Goal: Feedback & Contribution: Contribute content

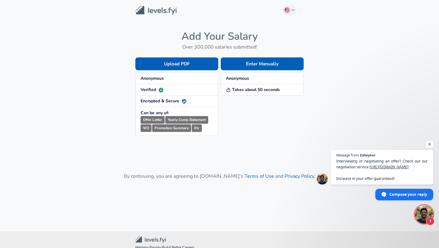
click at [182, 76] on span "Anonymous" at bounding box center [177, 78] width 73 height 6
click at [163, 77] on strong "Anonymous" at bounding box center [152, 78] width 23 height 6
click at [184, 121] on small "Yearly Comp Statement" at bounding box center [186, 120] width 43 height 8
click at [184, 128] on small "Promotion Summary" at bounding box center [171, 128] width 39 height 8
click at [246, 80] on strong "Anonymous" at bounding box center [237, 78] width 23 height 6
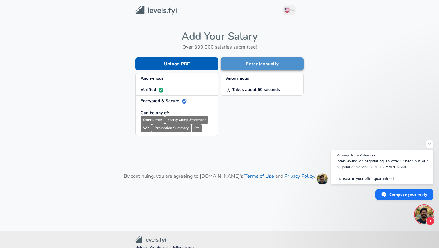
click at [252, 67] on button "Enter Manually" at bounding box center [262, 63] width 83 height 13
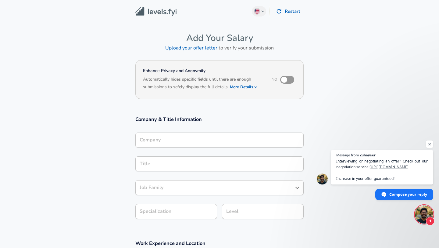
click at [150, 144] on div "Company Company" at bounding box center [219, 140] width 168 height 16
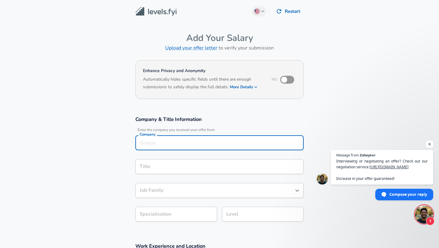
scroll to position [6, 0]
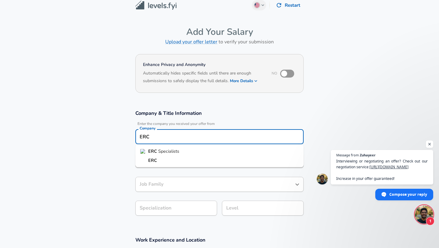
click at [149, 164] on li "ERC" at bounding box center [219, 160] width 168 height 9
type input "ERC"
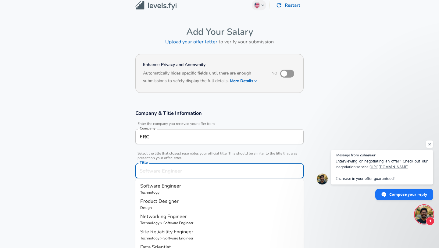
scroll to position [18, 0]
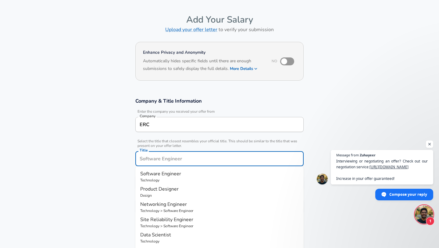
click at [151, 161] on input "Title" at bounding box center [219, 158] width 163 height 9
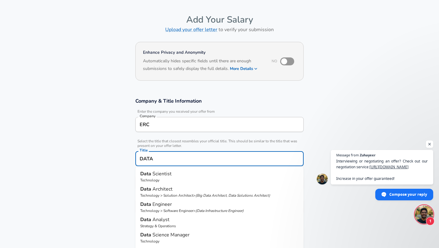
click at [156, 228] on p "Strategy & Operations" at bounding box center [219, 225] width 159 height 5
type input "Data Analyst"
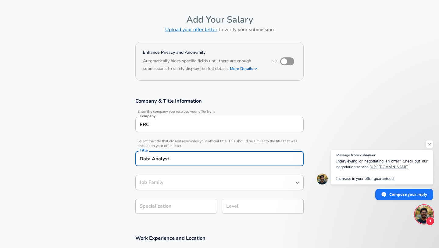
type input "Data Analyst"
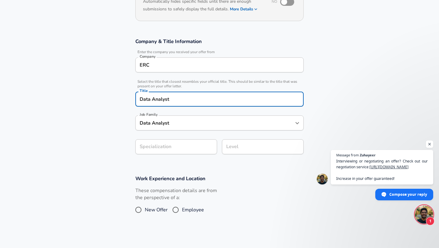
type input "Data Analyst"
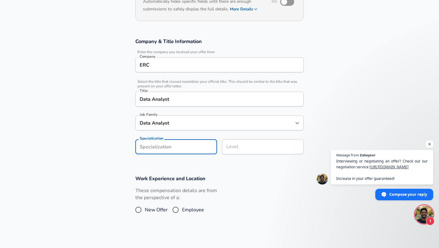
click at [171, 146] on section "Company & Title Information Enter the company you received your offer from Comp…" at bounding box center [219, 99] width 439 height 137
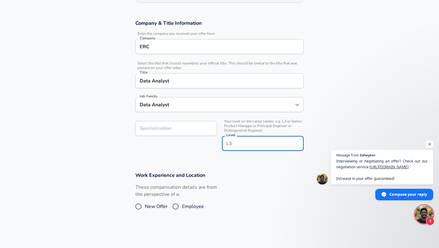
click at [232, 136] on div "Level Level" at bounding box center [263, 144] width 82 height 16
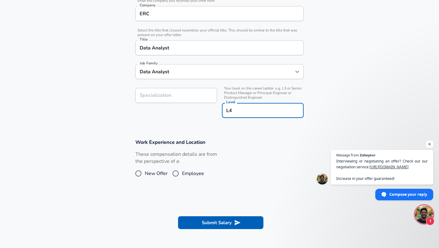
scroll to position [129, 0]
type input "L4"
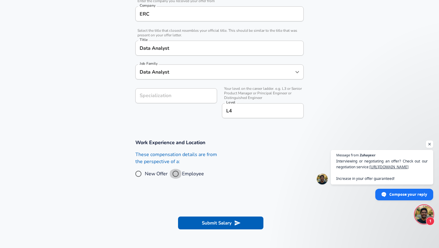
click at [174, 173] on input "Employee" at bounding box center [175, 174] width 13 height 10
radio input "true"
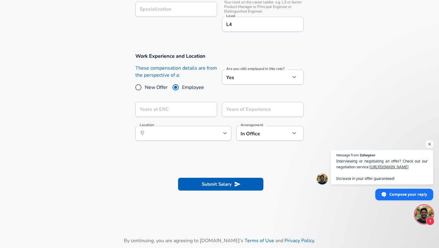
scroll to position [222, 0]
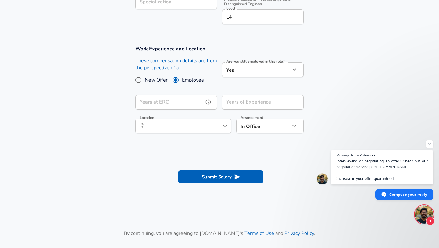
click at [180, 101] on input "Years at ERC" at bounding box center [169, 102] width 68 height 15
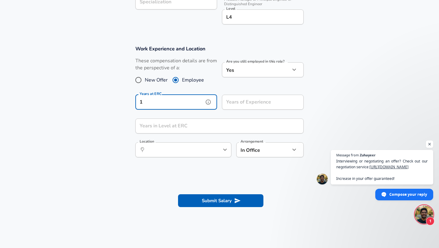
type input "1"
click at [247, 100] on div "Years of Experience Years of Experience" at bounding box center [263, 103] width 82 height 16
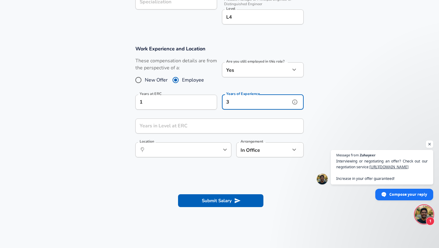
type input "3"
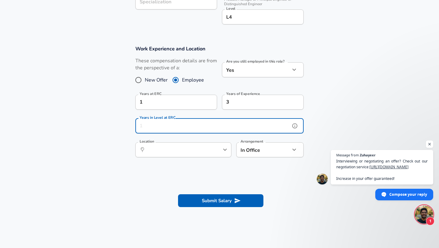
click at [190, 129] on input "Years in Level at ERC" at bounding box center [212, 125] width 155 height 15
type input "1"
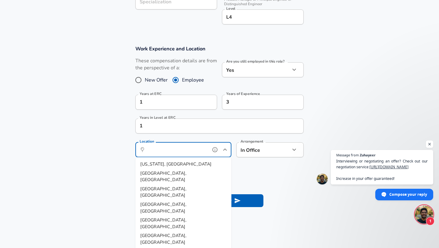
click at [181, 151] on input "Location" at bounding box center [177, 149] width 63 height 9
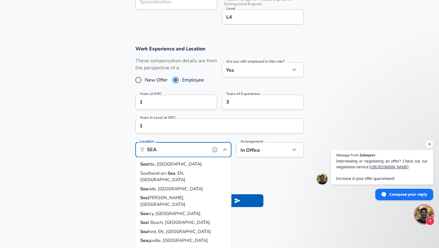
click at [173, 164] on li "Sea ttle, [GEOGRAPHIC_DATA]" at bounding box center [183, 164] width 96 height 9
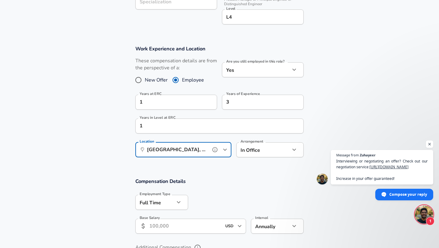
type input "[GEOGRAPHIC_DATA], [GEOGRAPHIC_DATA]"
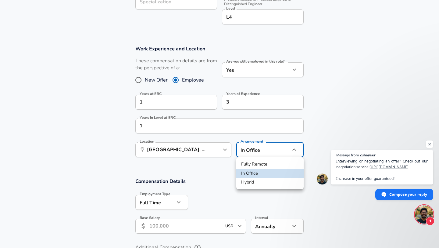
click at [250, 162] on li "Fully Remote" at bounding box center [269, 164] width 67 height 9
type input "remote"
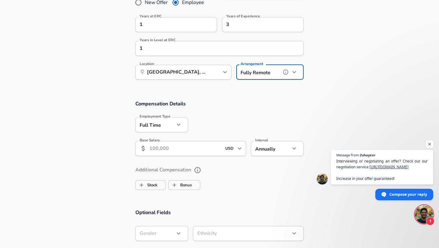
scroll to position [313, 0]
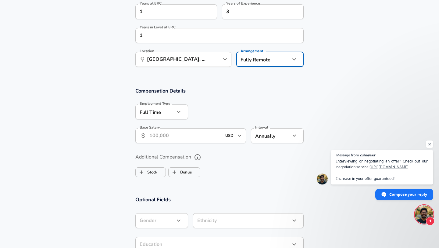
click at [179, 135] on input "Base Salary" at bounding box center [185, 135] width 72 height 15
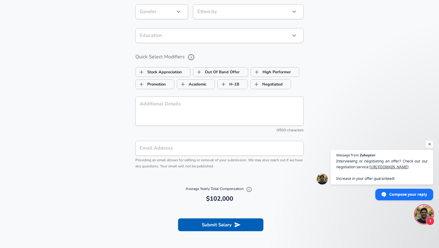
scroll to position [572, 0]
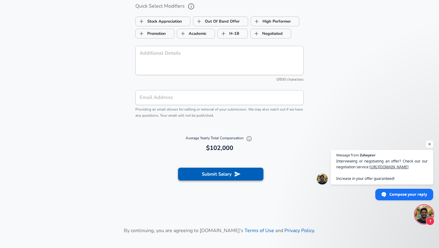
type input "102,000"
click at [206, 175] on button "Submit Salary" at bounding box center [220, 173] width 85 height 13
